Goal: Task Accomplishment & Management: Complete application form

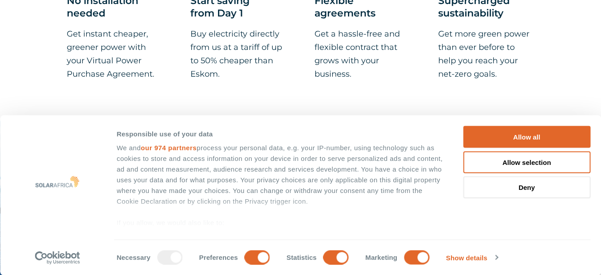
scroll to position [1513, 0]
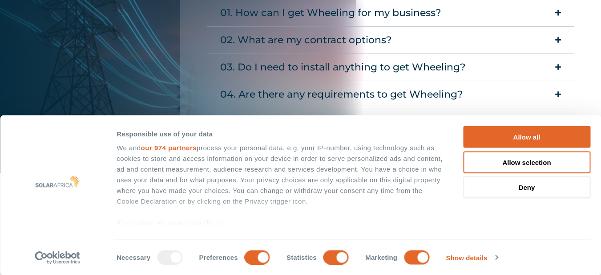
click at [558, 68] on icon "Accordion. Open links with Enter or Space, close with Escape, and navigate with…" at bounding box center [558, 67] width 6 height 7
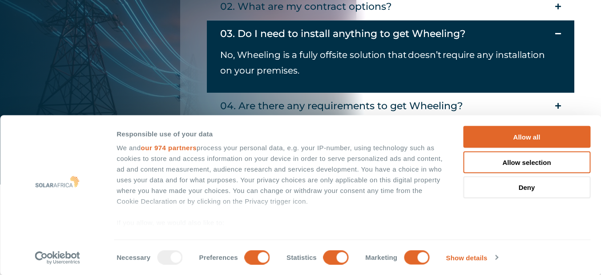
scroll to position [1602, 0]
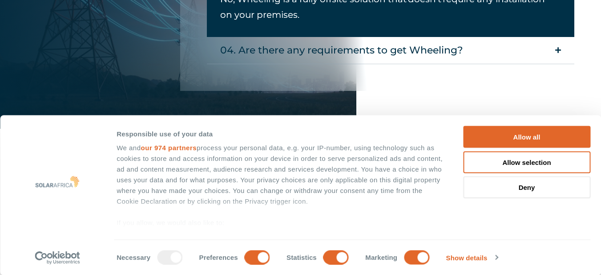
click at [557, 46] on summary "04. Are there any requirements to get Wheeling?" at bounding box center [391, 50] width 368 height 27
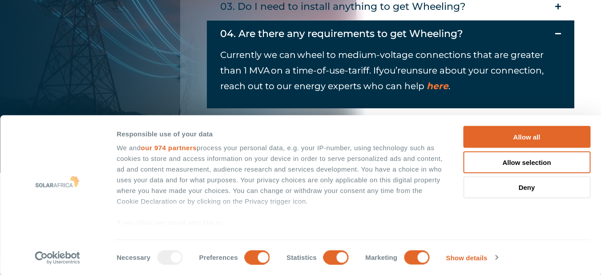
scroll to position [1558, 0]
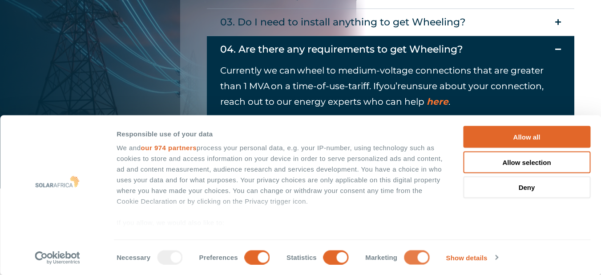
click at [407, 259] on input "Marketing" at bounding box center [416, 257] width 25 height 14
checkbox input "false"
click at [163, 258] on div at bounding box center [169, 257] width 25 height 14
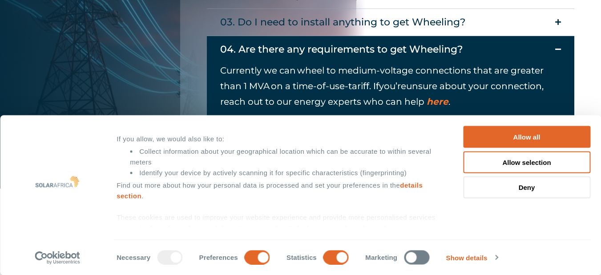
scroll to position [89, 0]
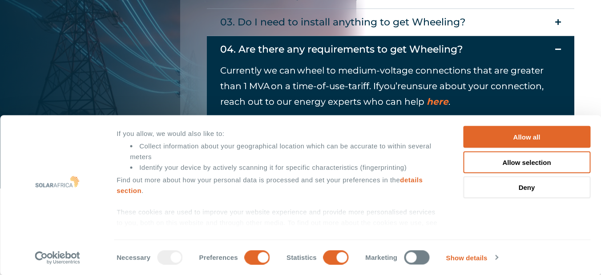
click at [163, 258] on div at bounding box center [169, 257] width 25 height 14
click at [248, 259] on input "Preferences" at bounding box center [257, 257] width 25 height 14
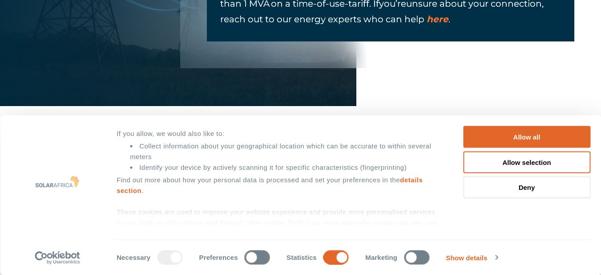
scroll to position [1647, 0]
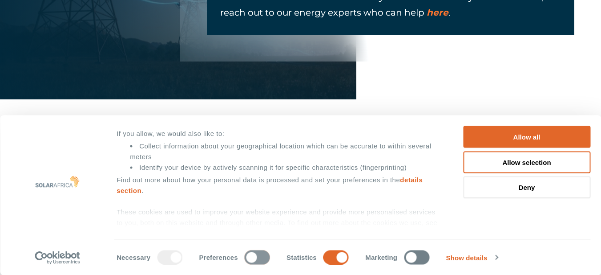
click at [259, 260] on input "Preferences" at bounding box center [257, 257] width 25 height 14
checkbox input "true"
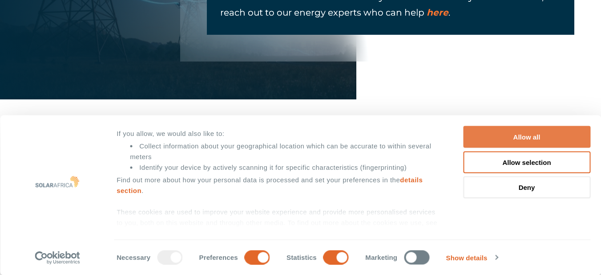
click at [524, 138] on button "Allow all" at bounding box center [526, 137] width 127 height 22
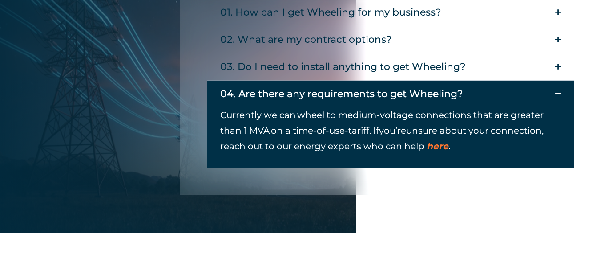
scroll to position [1424, 0]
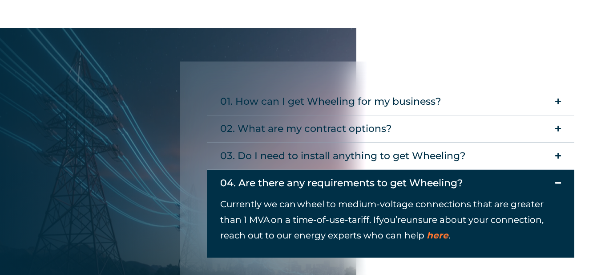
click at [560, 101] on icon "Accordion. Open links with Enter or Space, close with Escape, and navigate with…" at bounding box center [558, 101] width 6 height 7
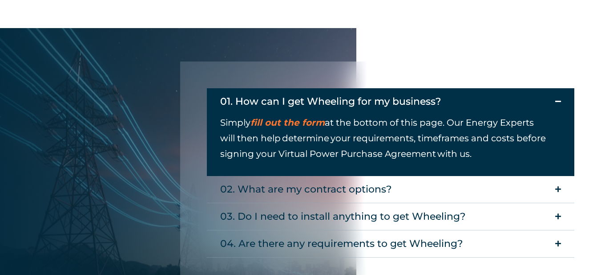
click at [563, 188] on summary "02. What are my contract options?" at bounding box center [391, 189] width 368 height 27
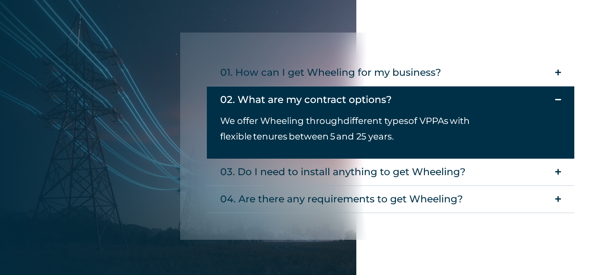
scroll to position [1469, 0]
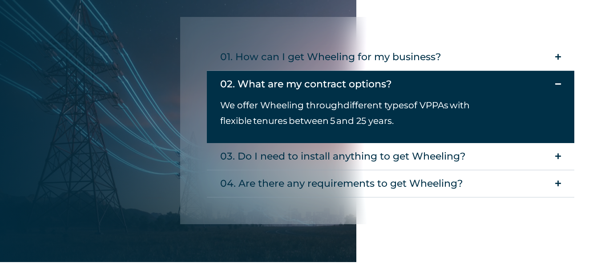
click at [554, 155] on summary "03. Do I need to install anything to get Wheeling?" at bounding box center [391, 156] width 368 height 27
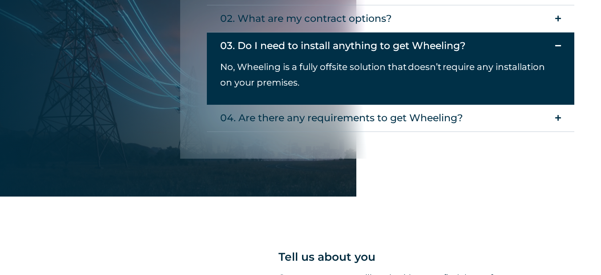
scroll to position [1558, 0]
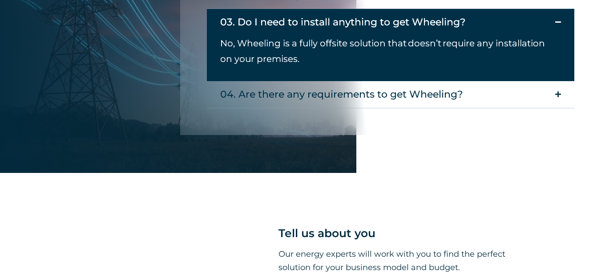
click at [556, 97] on icon "Accordion. Open links with Enter or Space, close with Escape, and navigate with…" at bounding box center [558, 94] width 6 height 7
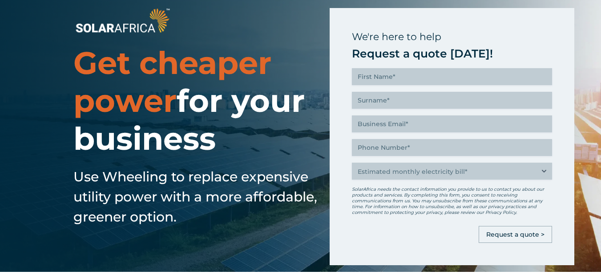
scroll to position [0, 0]
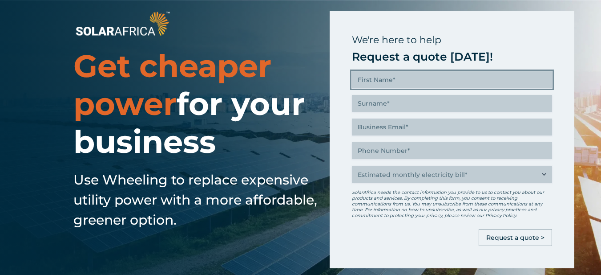
click at [396, 79] on input "First name (Required)" at bounding box center [452, 79] width 200 height 17
type input "[PERSON_NAME]"
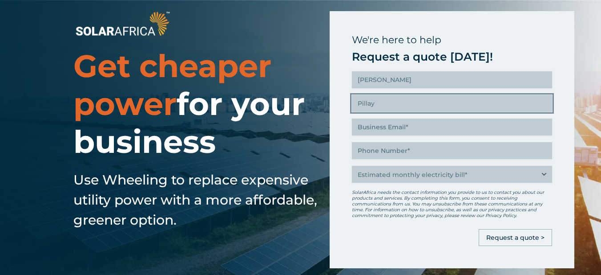
type input "Pillay"
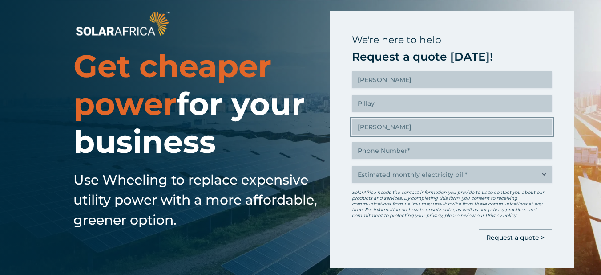
type input "[PERSON_NAME][EMAIL_ADDRESS][DOMAIN_NAME]"
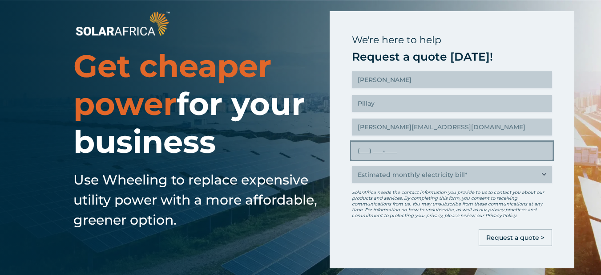
click at [404, 155] on input "(___) ___-____" at bounding box center [452, 150] width 200 height 17
click at [361, 152] on input "(___) ___-____" at bounding box center [452, 150] width 200 height 17
type input "(083) 627-3120"
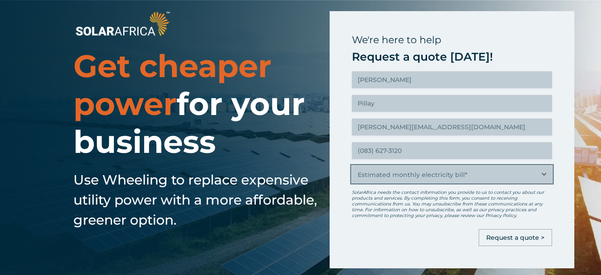
click at [383, 168] on select "Estimated monthly electricity bill* Less than R500K More than R500K" at bounding box center [452, 174] width 200 height 17
select select "Less than R500K"
click at [352, 166] on select "Estimated monthly electricity bill* Less than R500K More than R500K" at bounding box center [452, 174] width 200 height 17
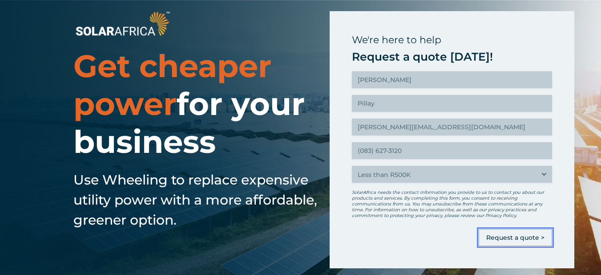
click at [506, 237] on input "Request a quote >" at bounding box center [515, 237] width 73 height 17
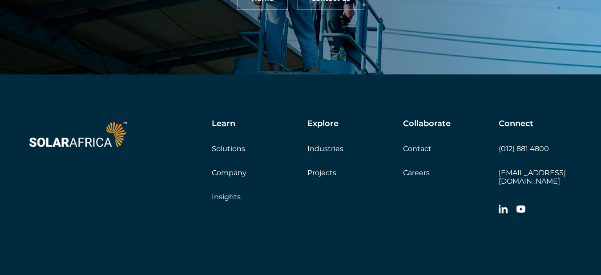
scroll to position [178, 0]
